Goal: Information Seeking & Learning: Learn about a topic

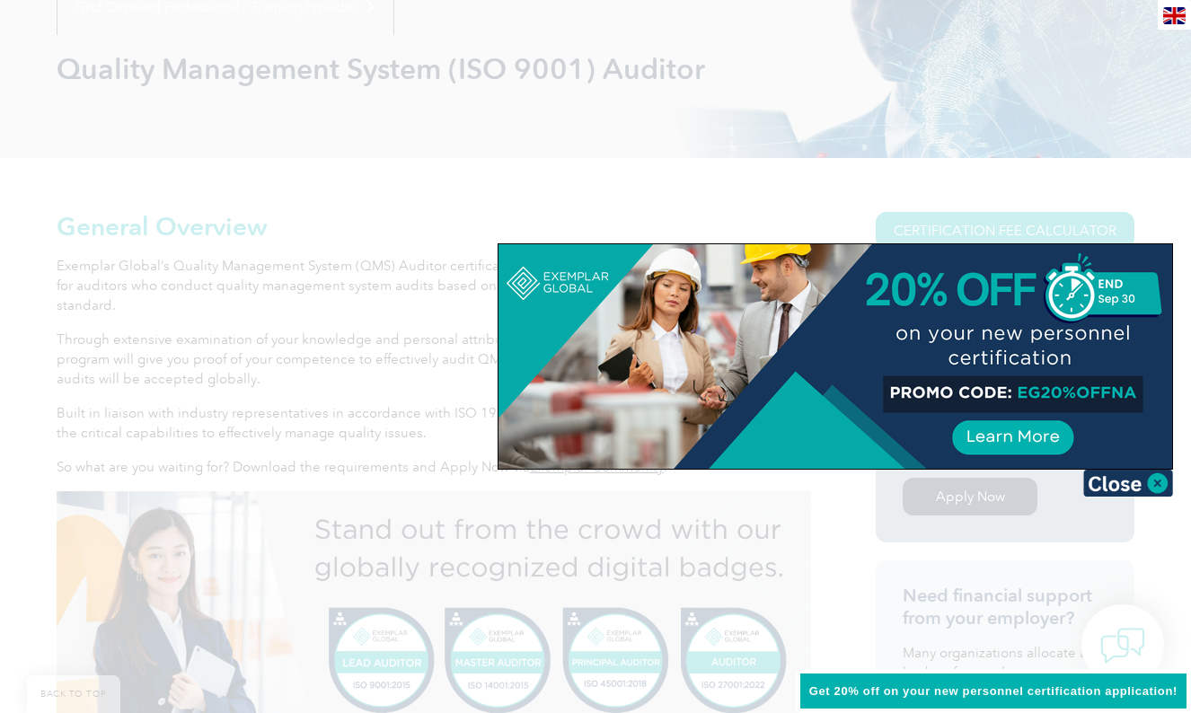
scroll to position [249, 0]
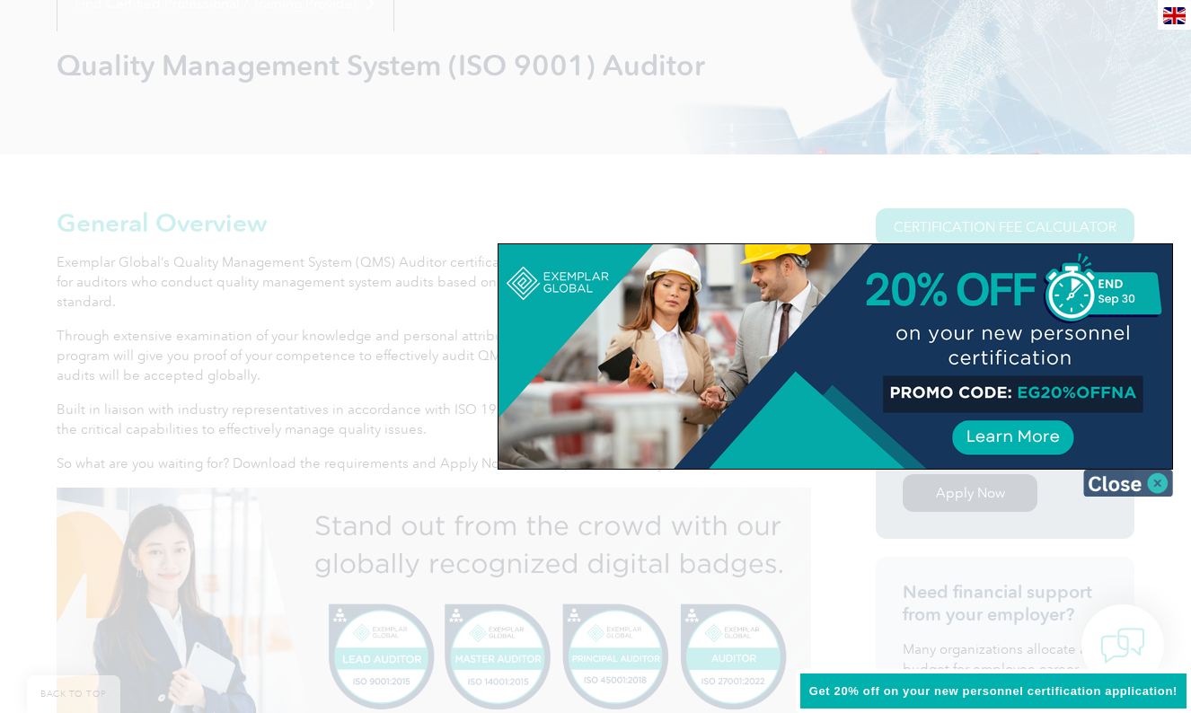
click at [1154, 477] on img at bounding box center [1128, 483] width 90 height 27
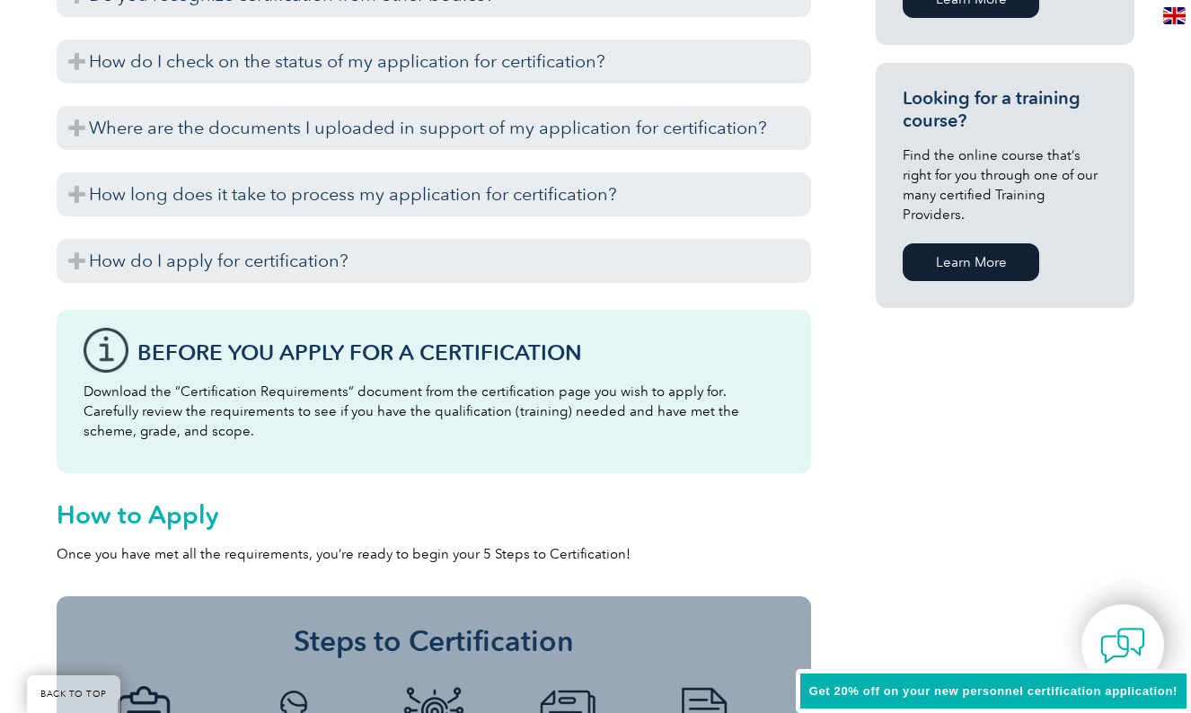
scroll to position [1319, 0]
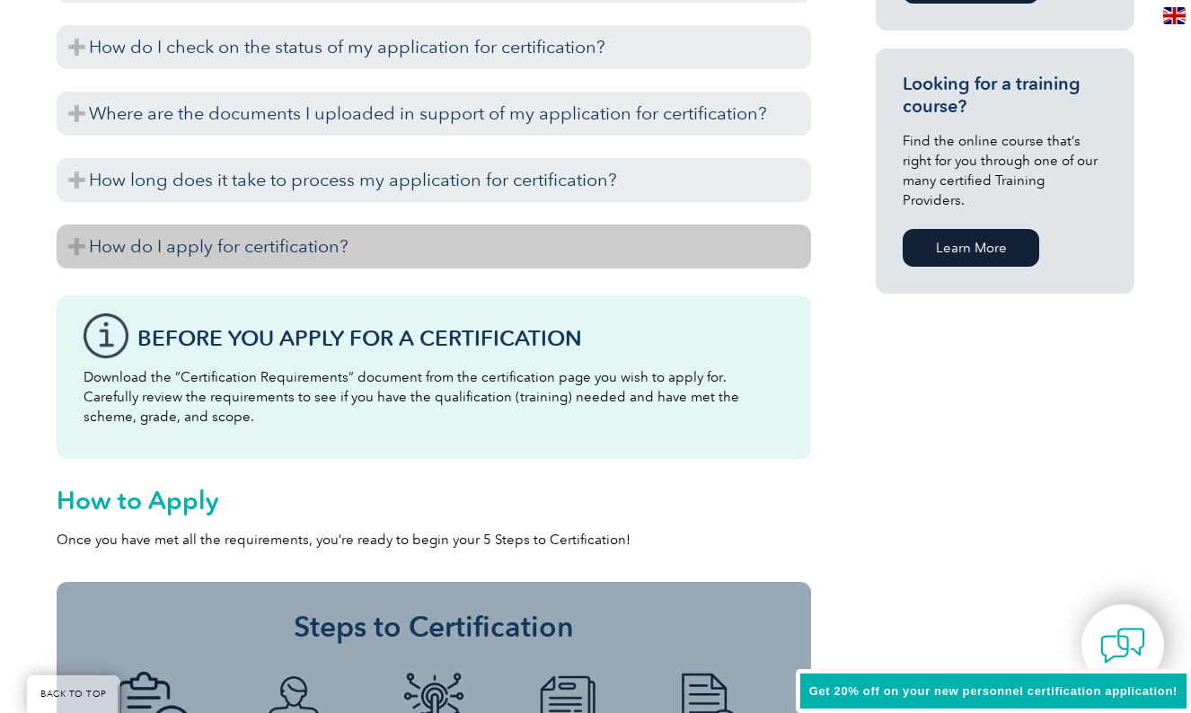
click at [73, 239] on h3 "How do I apply for certification?" at bounding box center [434, 247] width 755 height 44
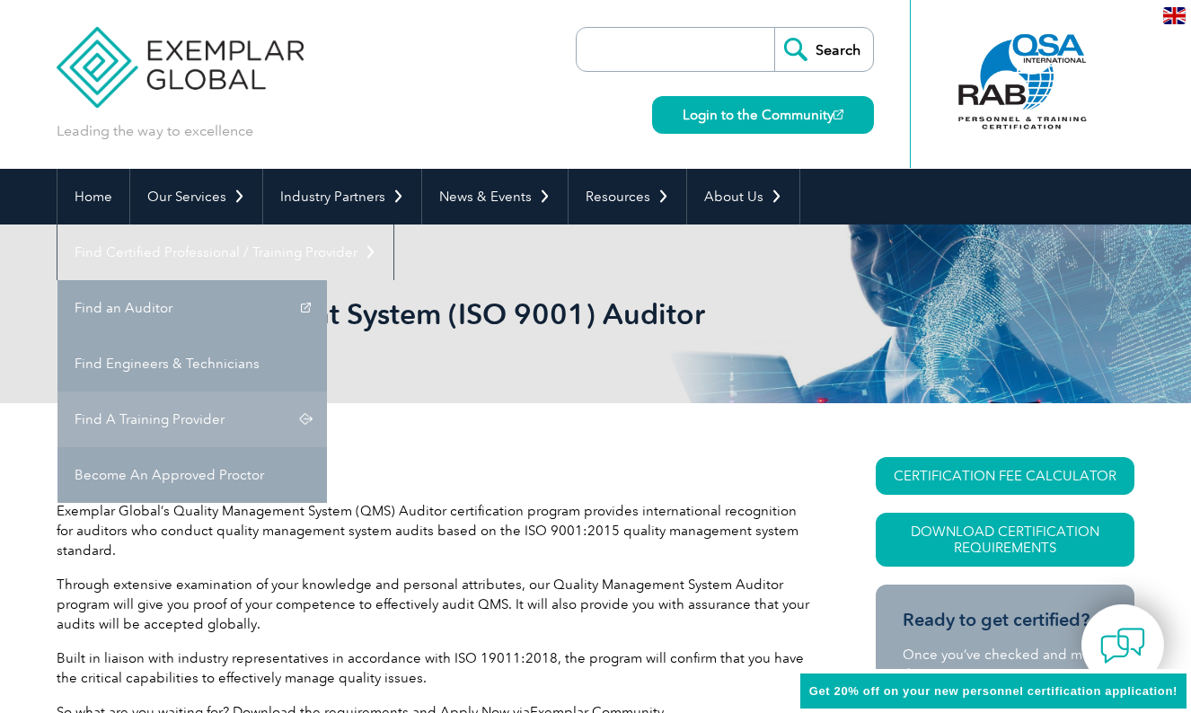
scroll to position [-1, 0]
click at [327, 392] on link "Find A Training Provider" at bounding box center [192, 420] width 270 height 56
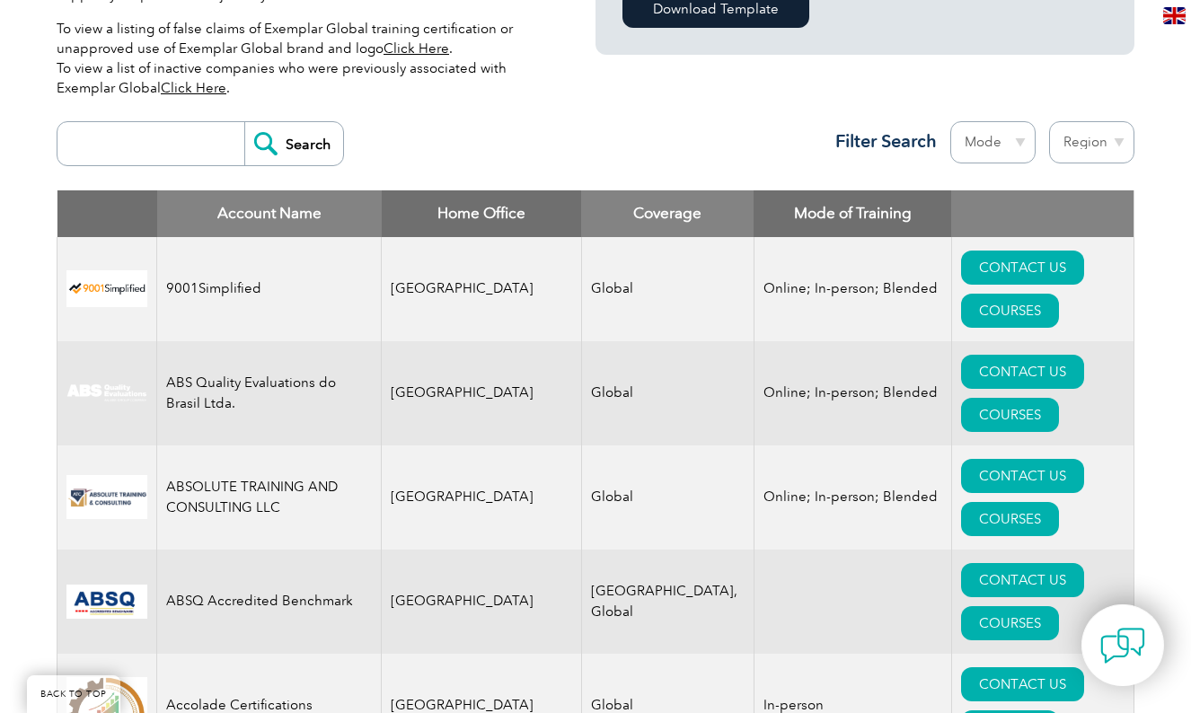
scroll to position [637, 0]
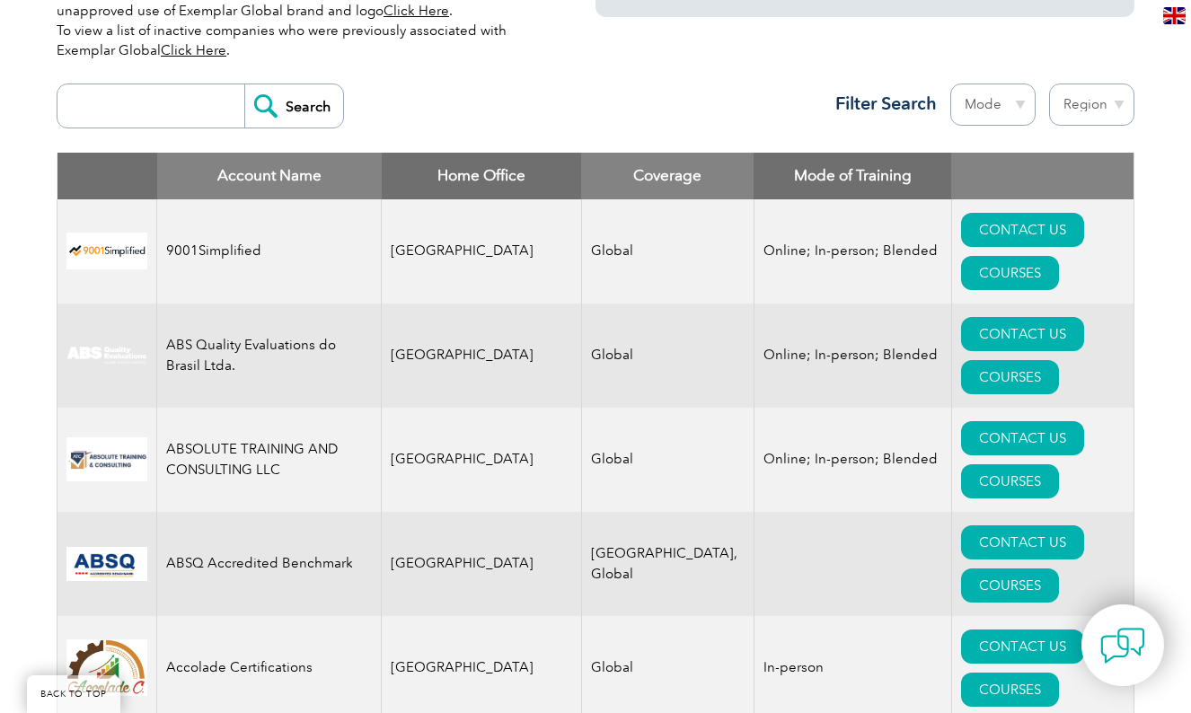
select select "[GEOGRAPHIC_DATA]"
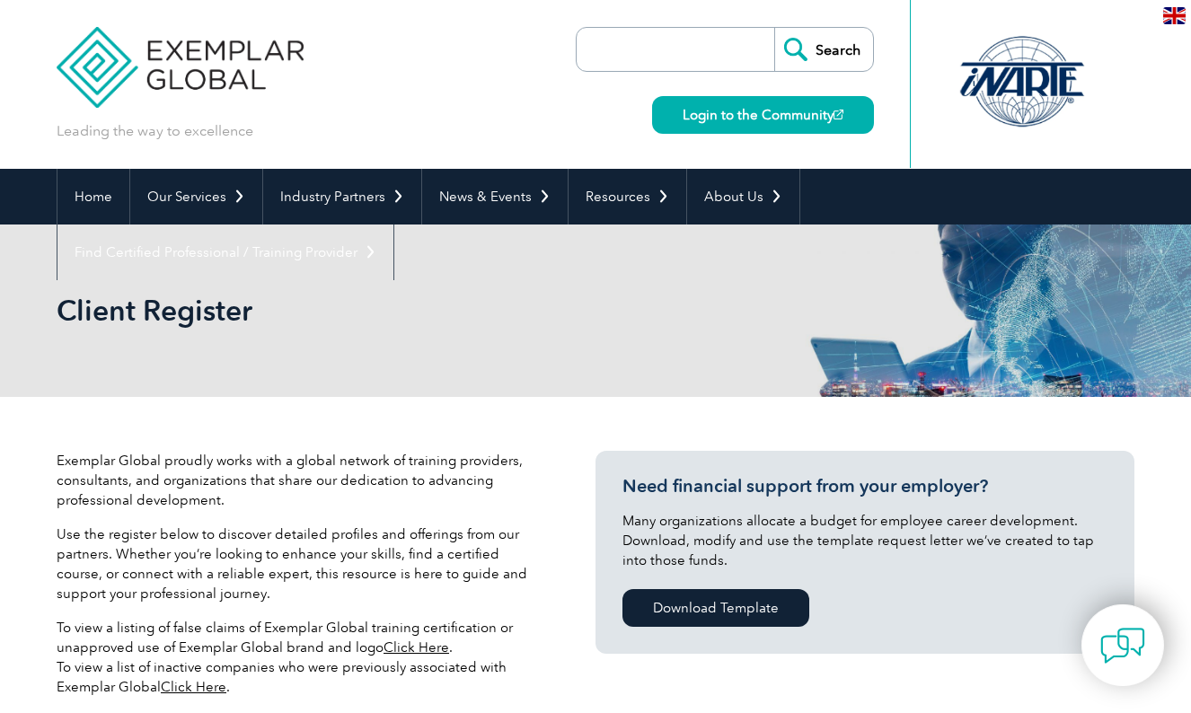
select select "[GEOGRAPHIC_DATA]"
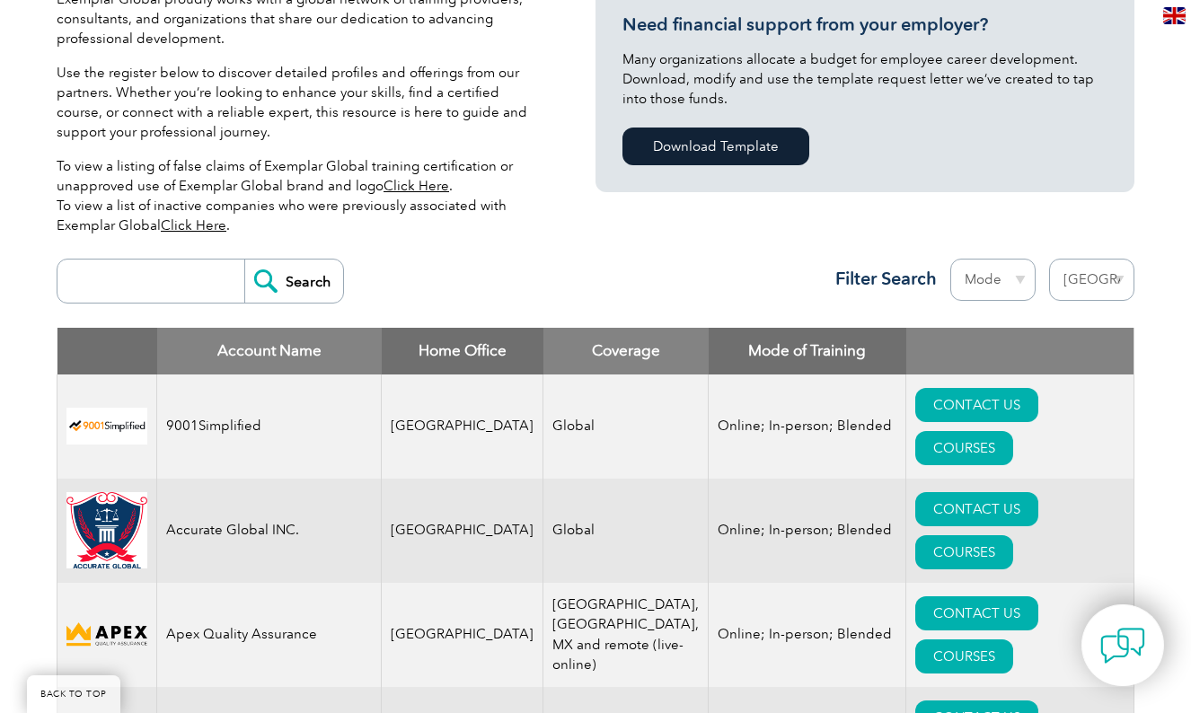
scroll to position [468, 0]
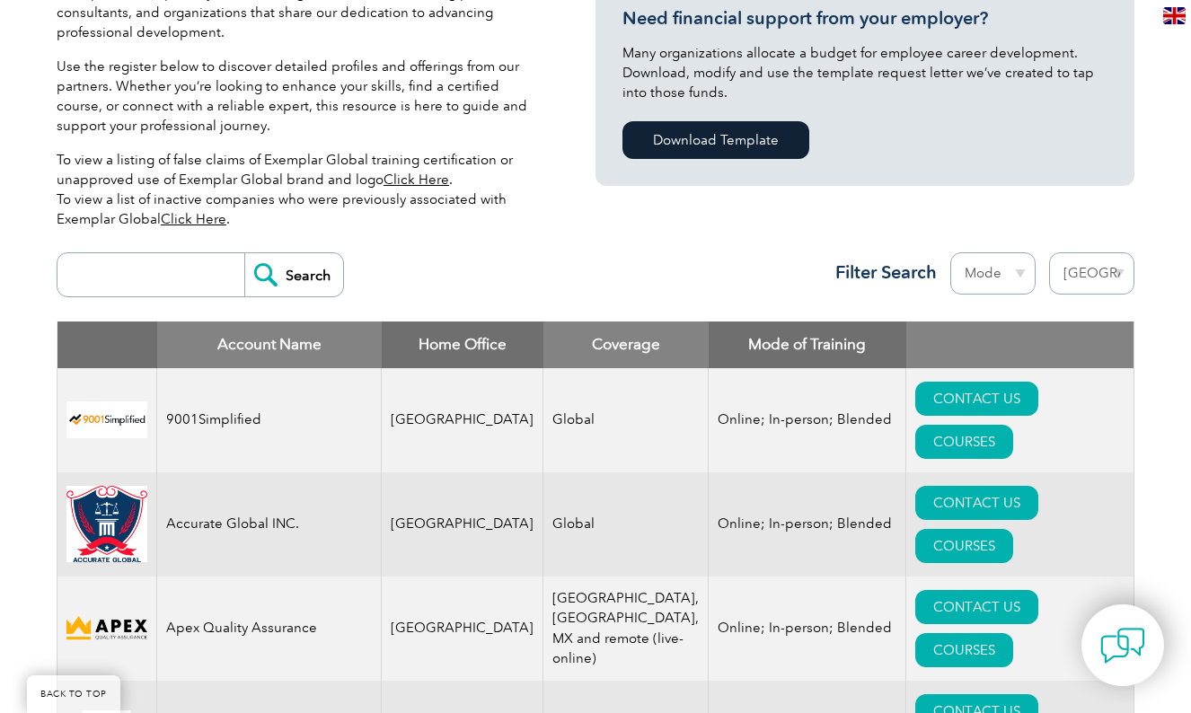
select select "Online"
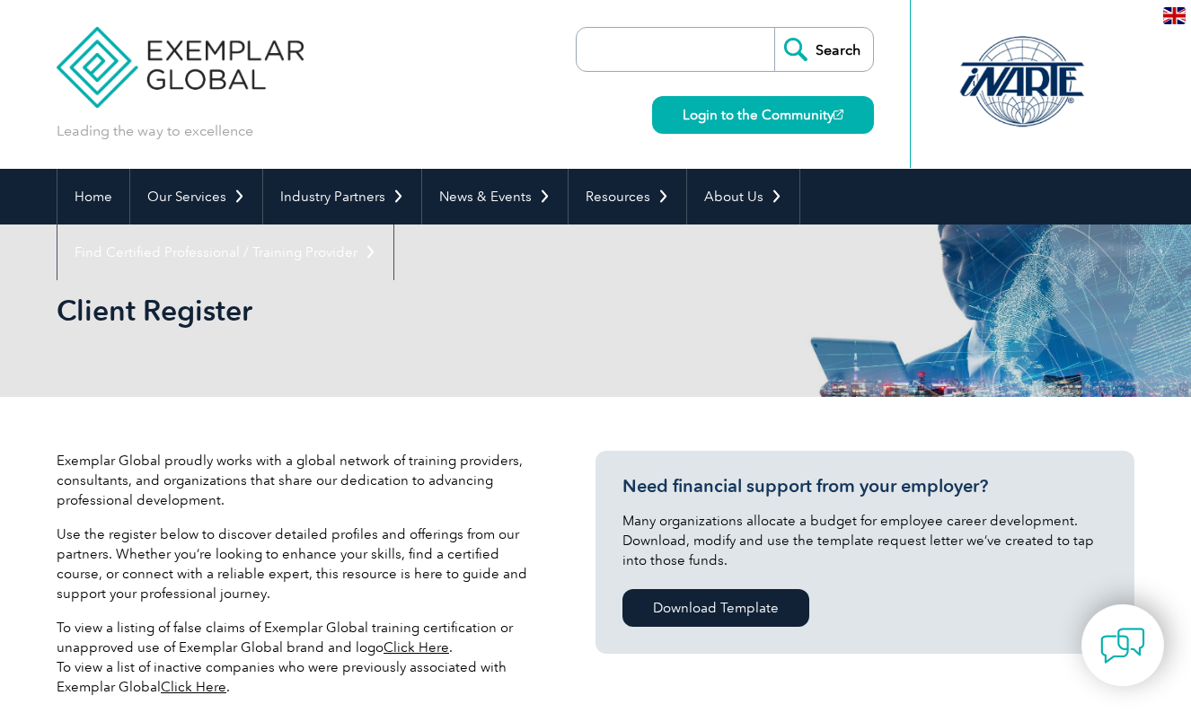
select select "[GEOGRAPHIC_DATA]"
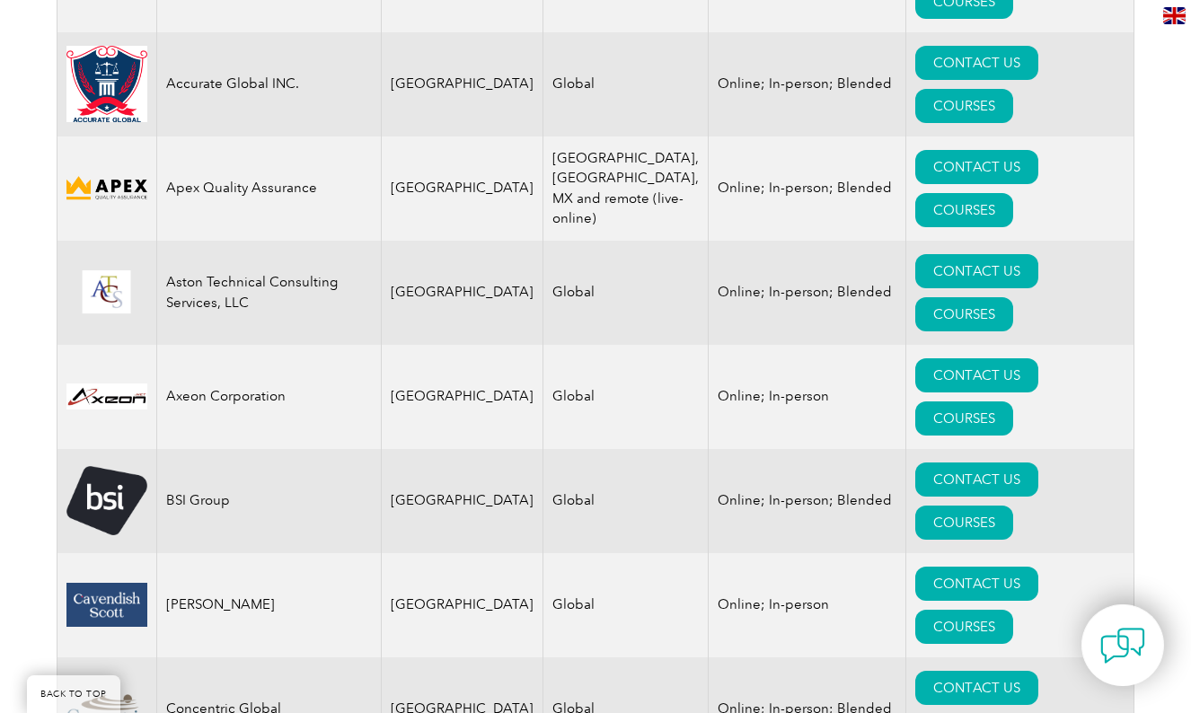
scroll to position [912, 0]
